Goal: Information Seeking & Learning: Check status

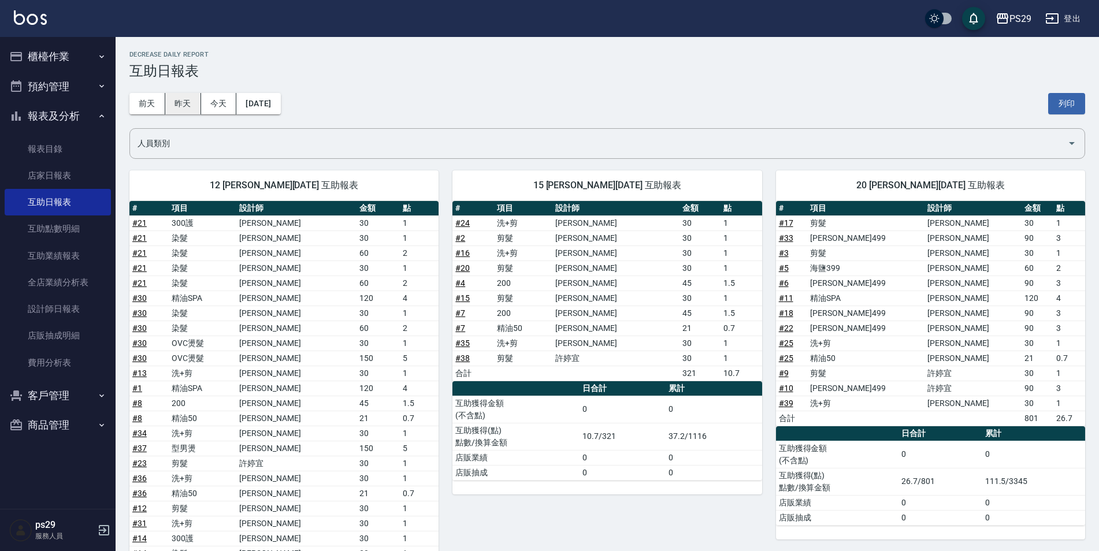
click at [181, 104] on button "昨天" at bounding box center [183, 103] width 36 height 21
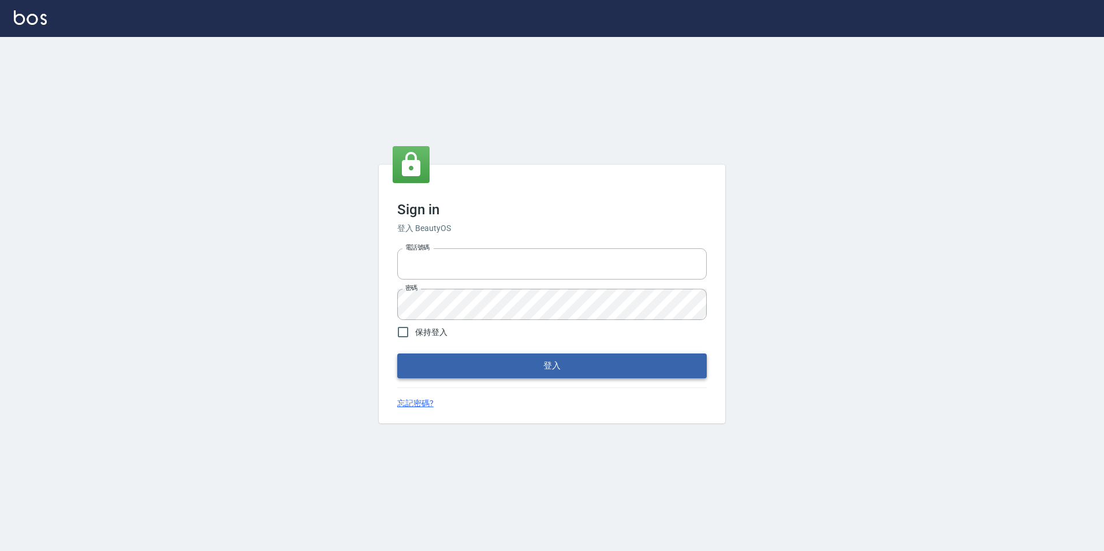
type input "0422269797"
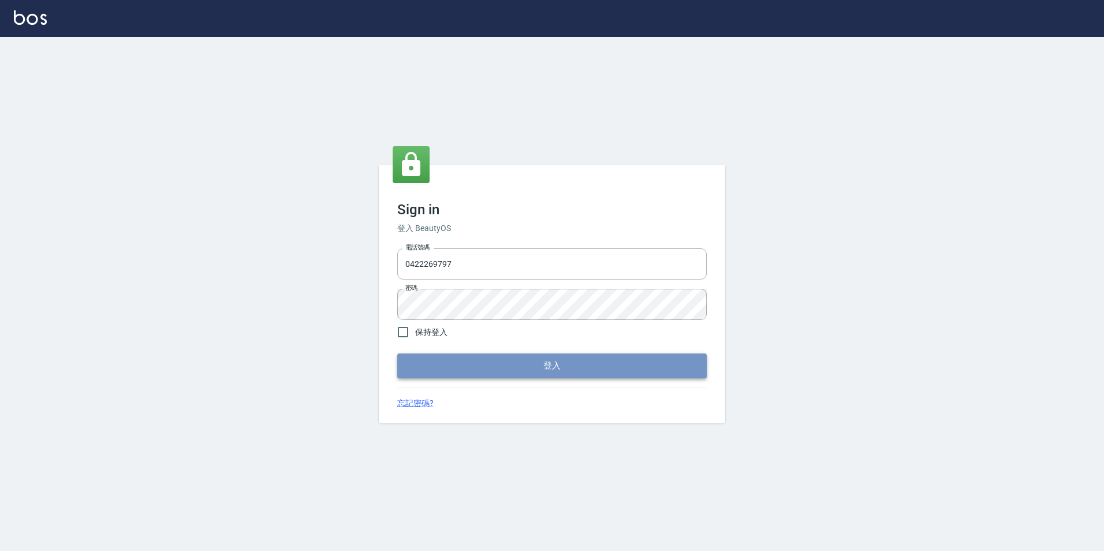
click at [519, 367] on button "登入" at bounding box center [552, 366] width 310 height 24
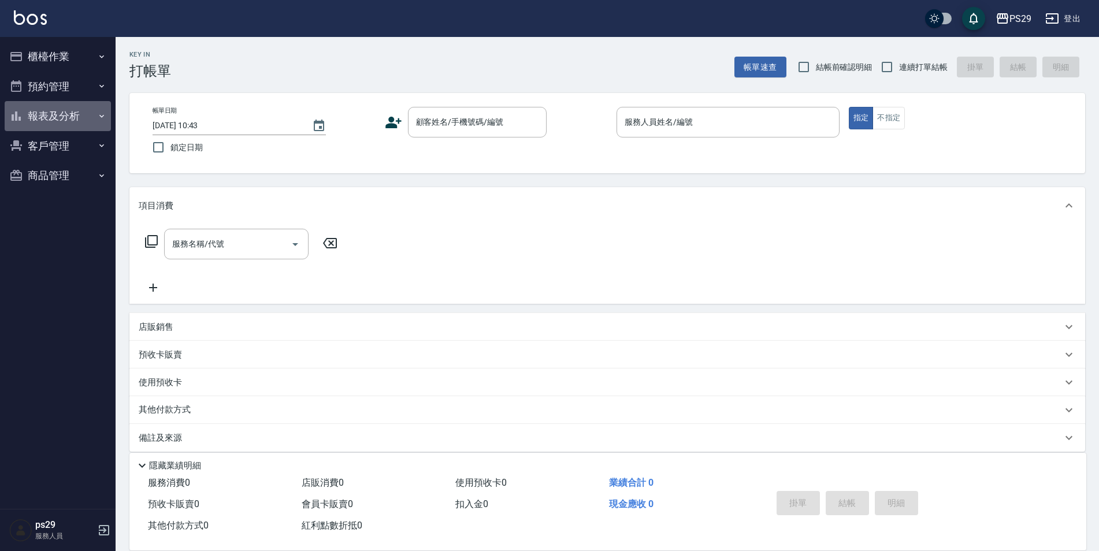
click at [82, 109] on button "報表及分析" at bounding box center [58, 116] width 106 height 30
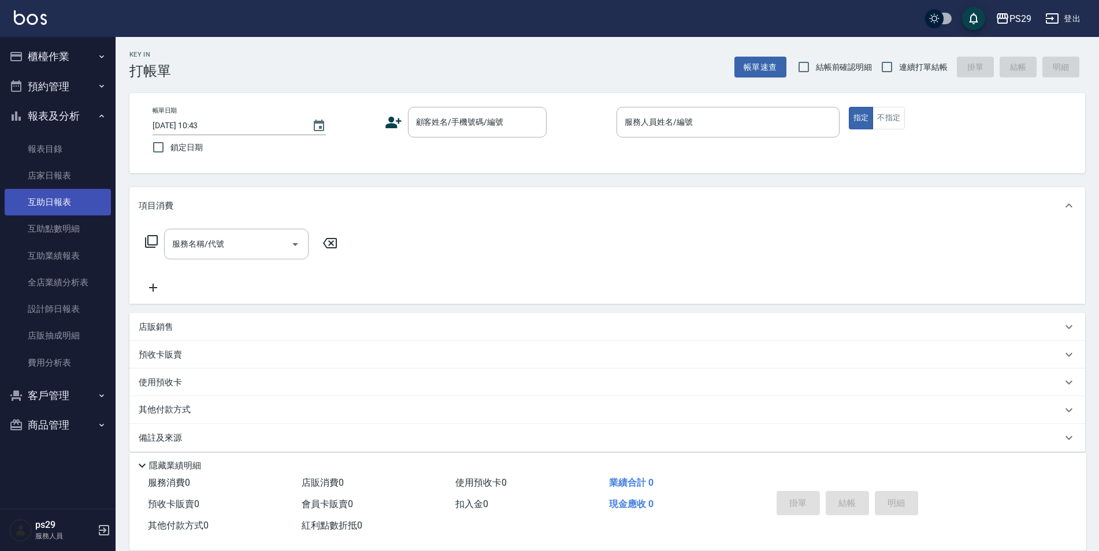
click at [46, 212] on link "互助日報表" at bounding box center [58, 202] width 106 height 27
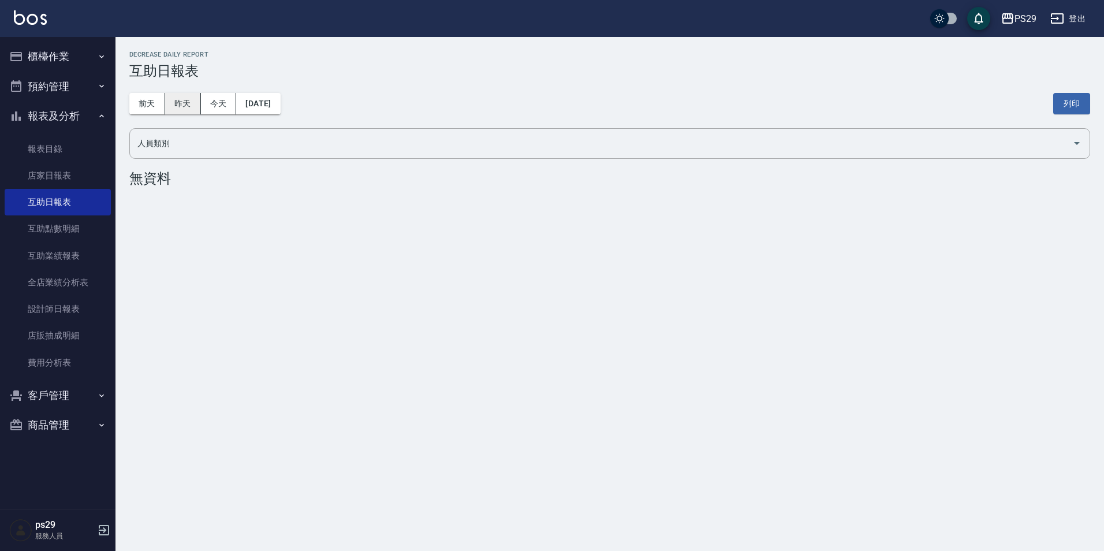
click at [174, 114] on button "昨天" at bounding box center [183, 103] width 36 height 21
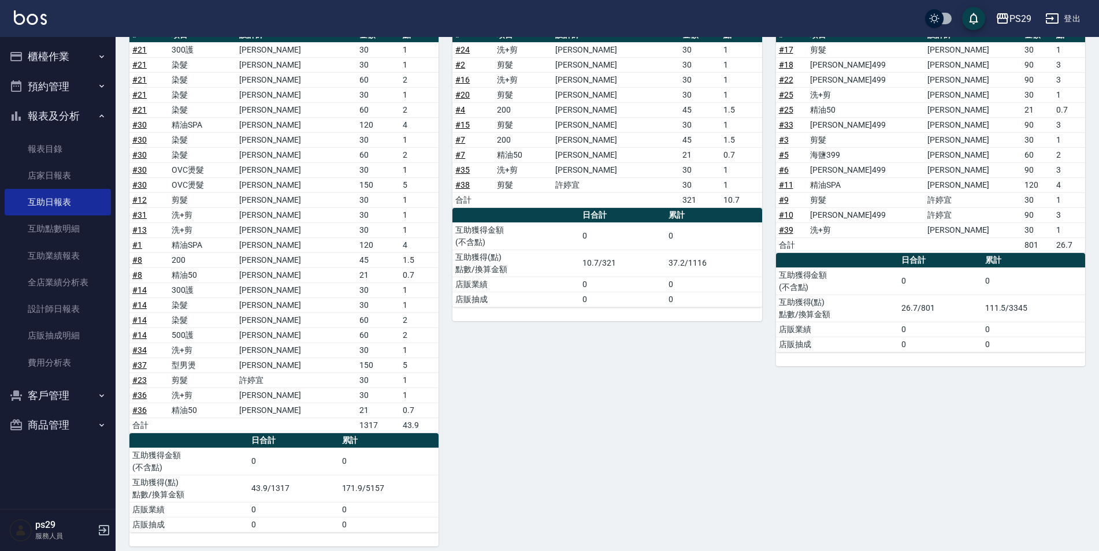
scroll to position [116, 0]
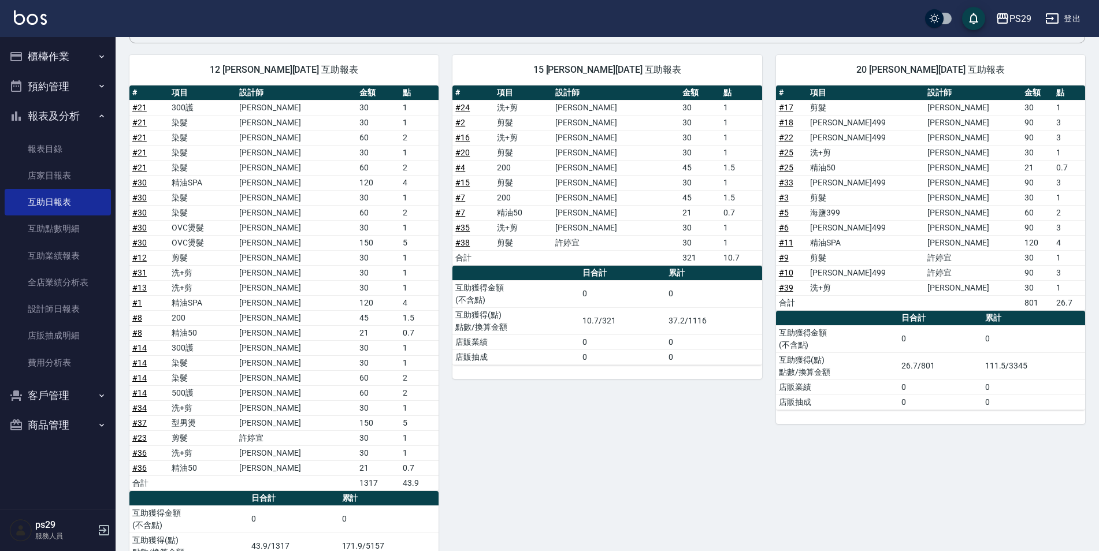
click at [29, 36] on div "PS29 登出" at bounding box center [549, 18] width 1099 height 37
click at [28, 20] on img at bounding box center [30, 17] width 33 height 14
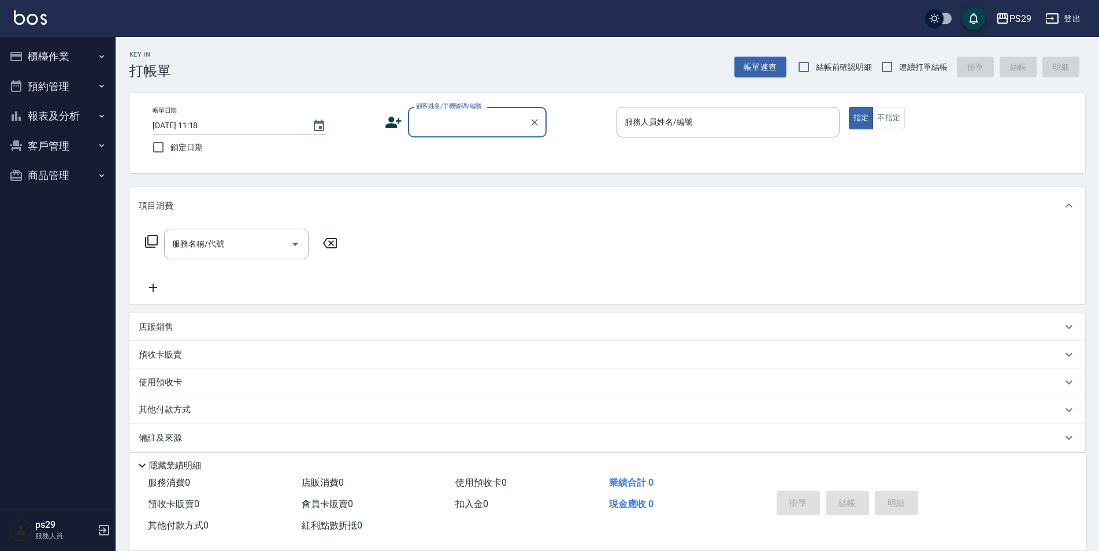
click at [35, 21] on img at bounding box center [30, 17] width 33 height 14
click at [46, 23] on img at bounding box center [30, 17] width 33 height 14
click at [72, 83] on button "預約管理" at bounding box center [58, 87] width 106 height 30
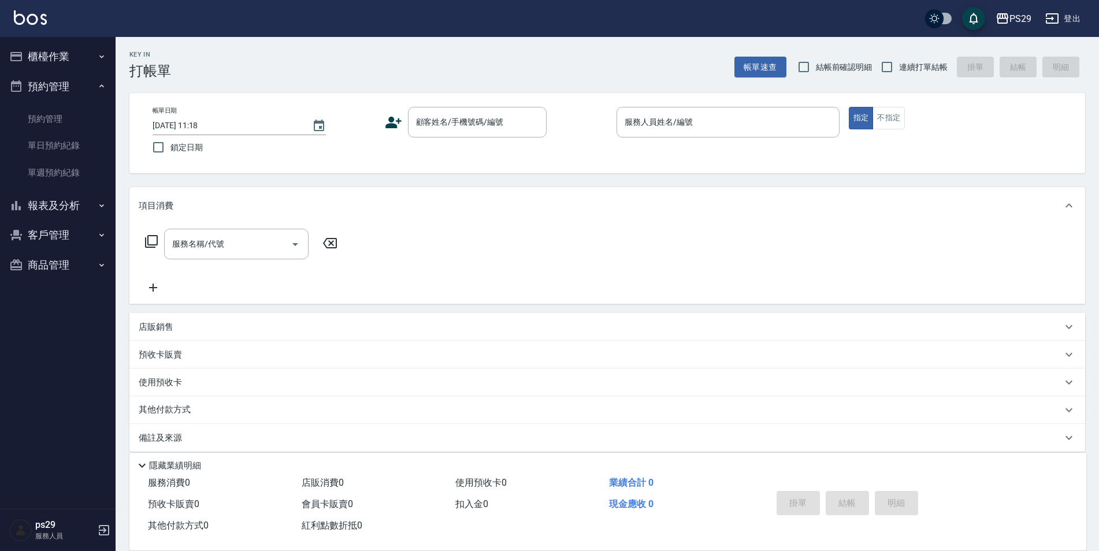
click at [85, 202] on button "報表及分析" at bounding box center [58, 206] width 106 height 30
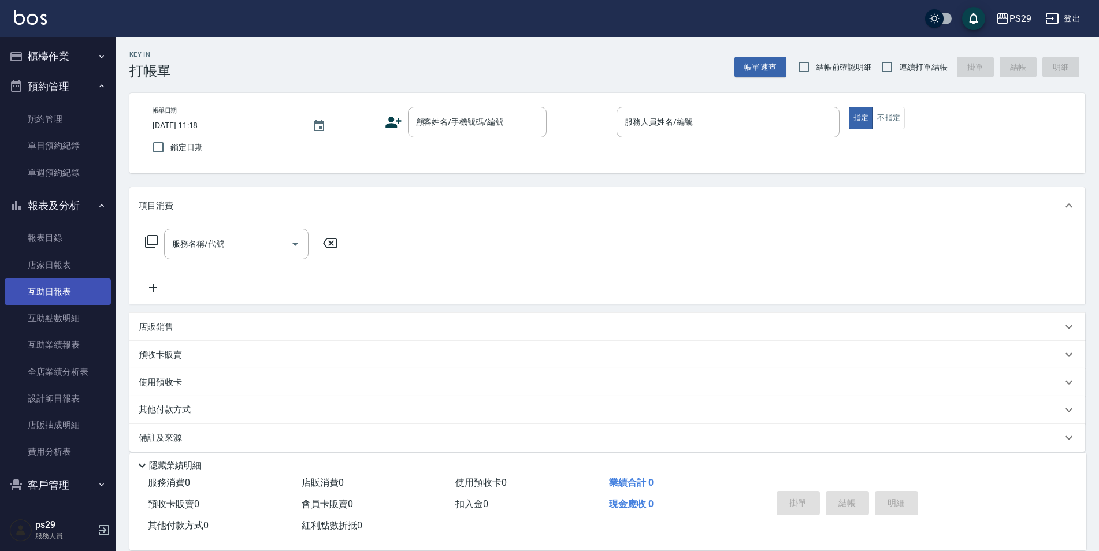
click at [80, 295] on link "互助日報表" at bounding box center [58, 291] width 106 height 27
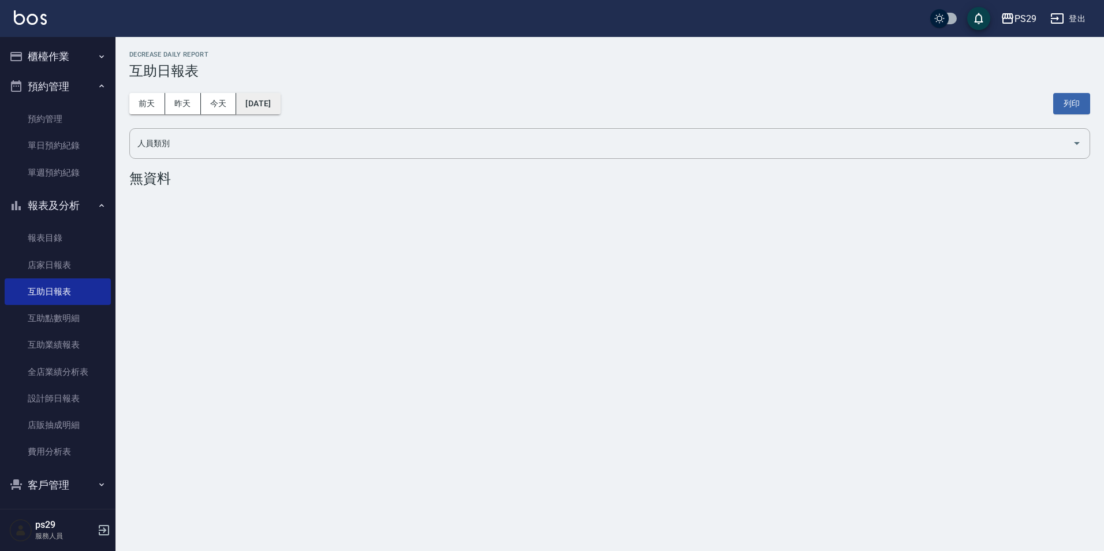
click at [266, 99] on button "[DATE]" at bounding box center [258, 103] width 44 height 21
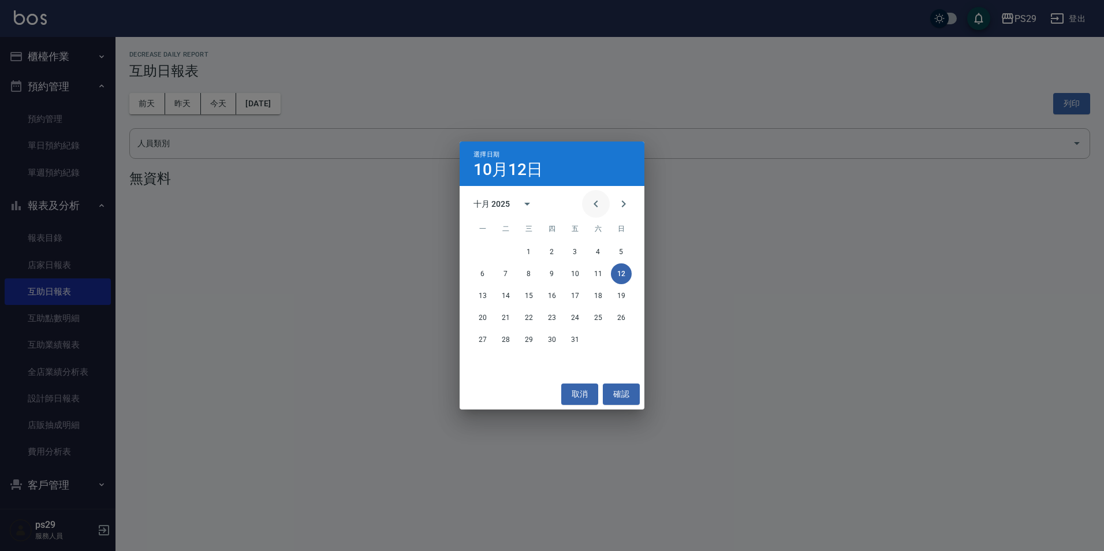
click at [591, 202] on icon "Previous month" at bounding box center [596, 204] width 14 height 14
click at [596, 313] on button "27" at bounding box center [598, 317] width 21 height 21
